Goal: Task Accomplishment & Management: Complete application form

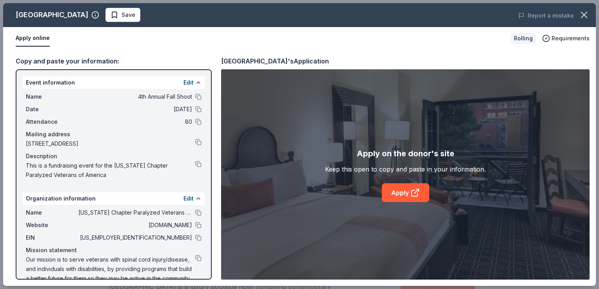
scroll to position [78, 0]
click at [403, 190] on link "Apply" at bounding box center [405, 192] width 47 height 19
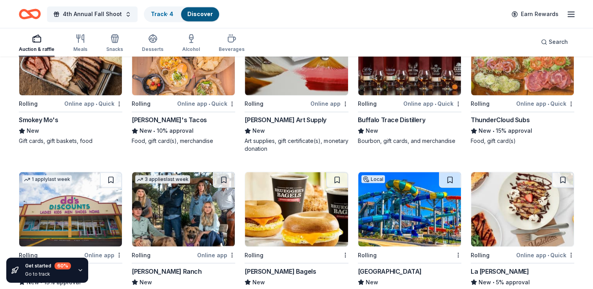
scroll to position [1279, 0]
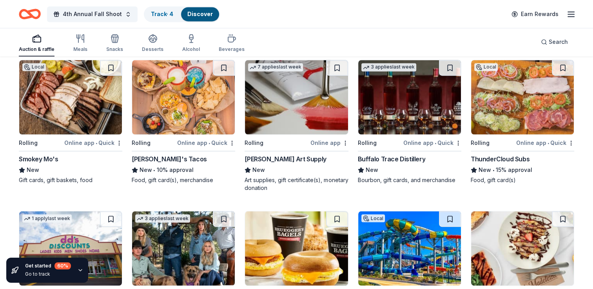
click at [71, 90] on img at bounding box center [70, 97] width 103 height 74
click at [172, 89] on img at bounding box center [183, 97] width 103 height 74
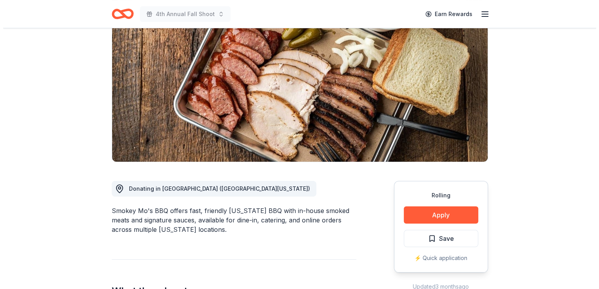
scroll to position [118, 0]
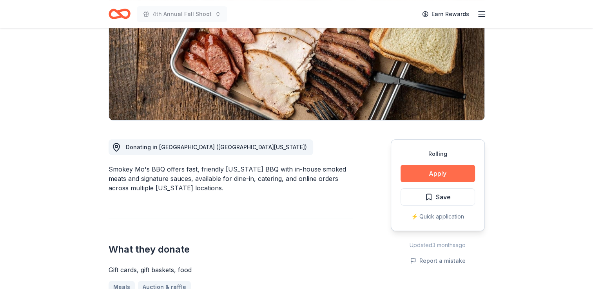
click at [439, 170] on button "Apply" at bounding box center [438, 173] width 74 height 17
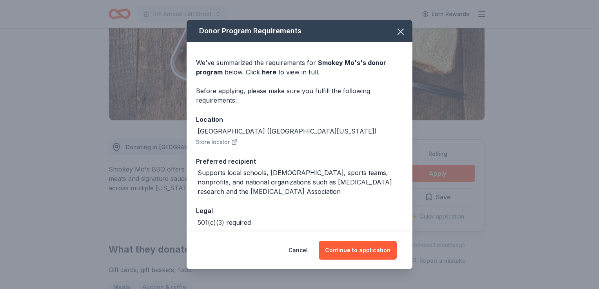
drag, startPoint x: 364, startPoint y: 249, endPoint x: 475, endPoint y: 267, distance: 112.8
click at [473, 267] on div "Donor Program Requirements We've summarized the requirements for Smokey Mo's 's…" at bounding box center [299, 144] width 599 height 289
click at [355, 249] on button "Continue to application" at bounding box center [358, 250] width 78 height 19
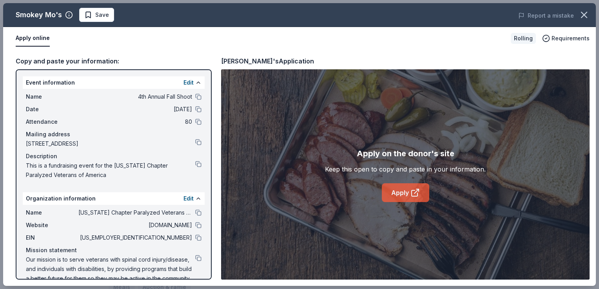
click at [400, 192] on link "Apply" at bounding box center [405, 192] width 47 height 19
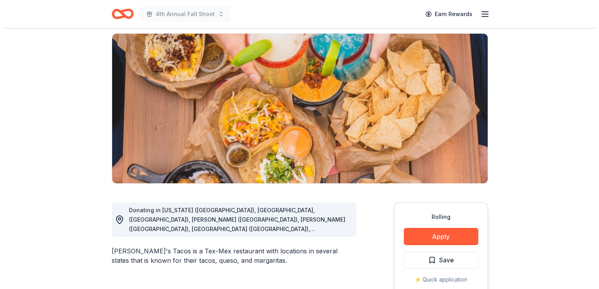
scroll to position [78, 0]
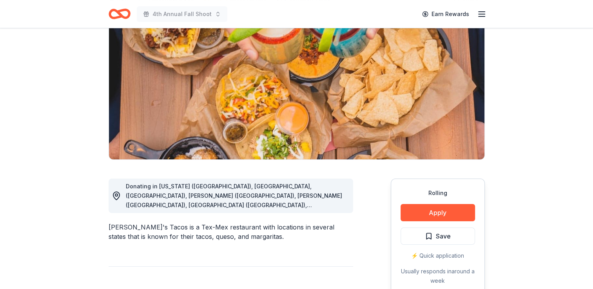
click at [327, 205] on span "Donating in Arkansas (AR), Fayetteville, (AR), Rogers (AR), Gilbert (AZ), Phoen…" at bounding box center [234, 257] width 216 height 148
click at [433, 212] on button "Apply" at bounding box center [438, 212] width 74 height 17
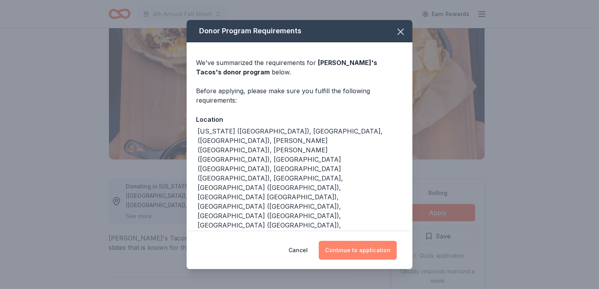
click at [357, 243] on button "Continue to application" at bounding box center [358, 250] width 78 height 19
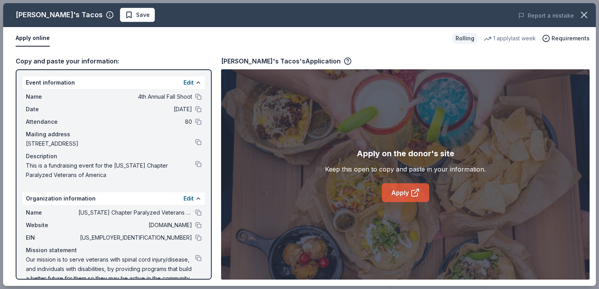
click at [405, 190] on link "Apply" at bounding box center [405, 192] width 47 height 19
